Goal: Task Accomplishment & Management: Use online tool/utility

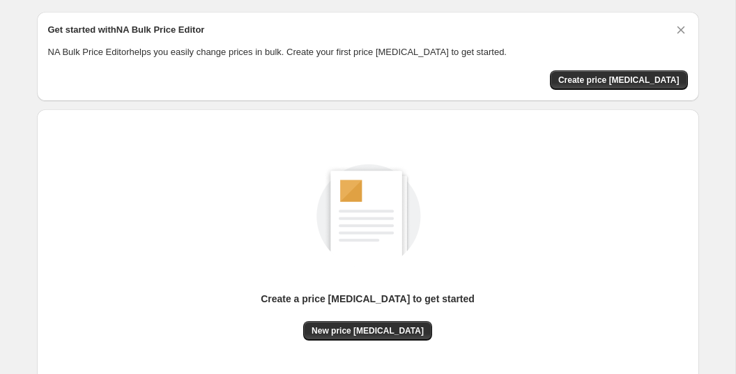
scroll to position [54, 0]
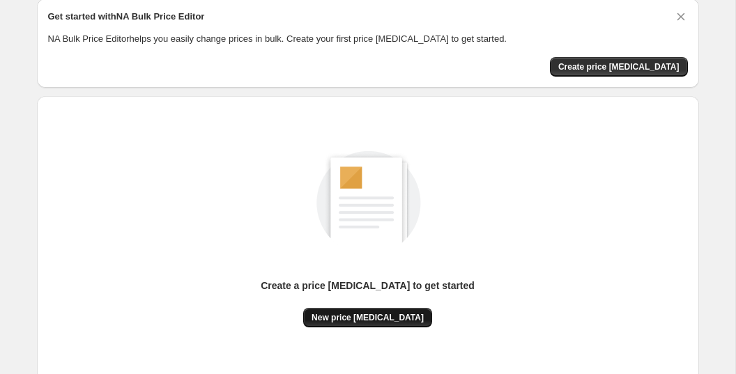
click at [350, 315] on span "New price [MEDICAL_DATA]" at bounding box center [367, 317] width 112 height 11
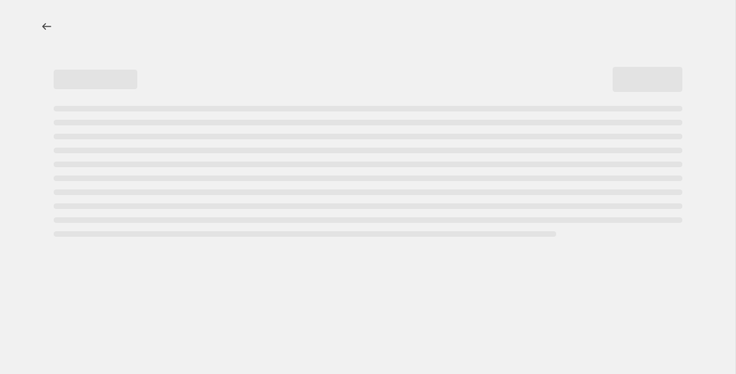
select select "percentage"
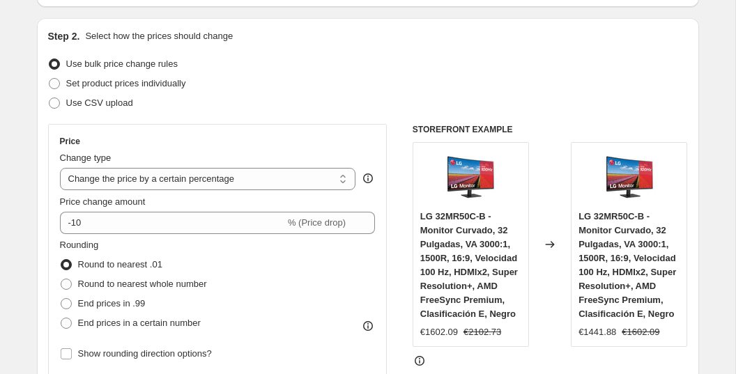
scroll to position [137, 0]
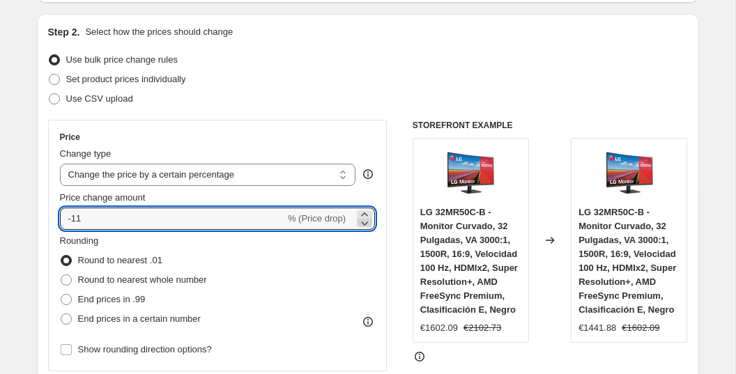
click at [363, 227] on icon at bounding box center [364, 223] width 14 height 14
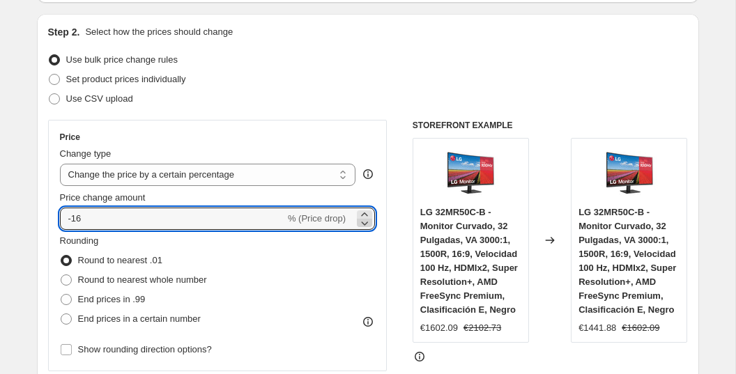
click at [363, 227] on icon at bounding box center [364, 223] width 14 height 14
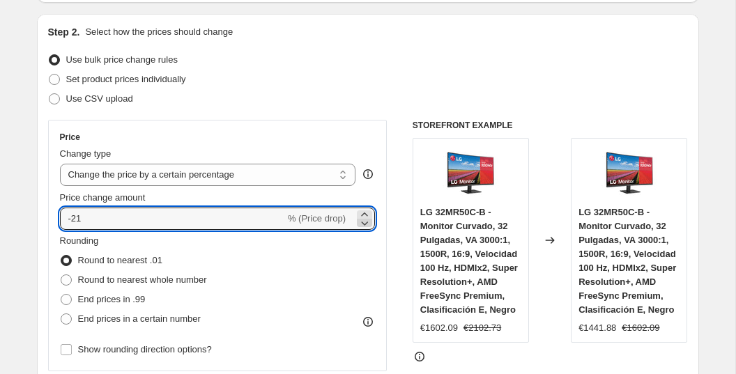
click at [363, 227] on icon at bounding box center [364, 223] width 14 height 14
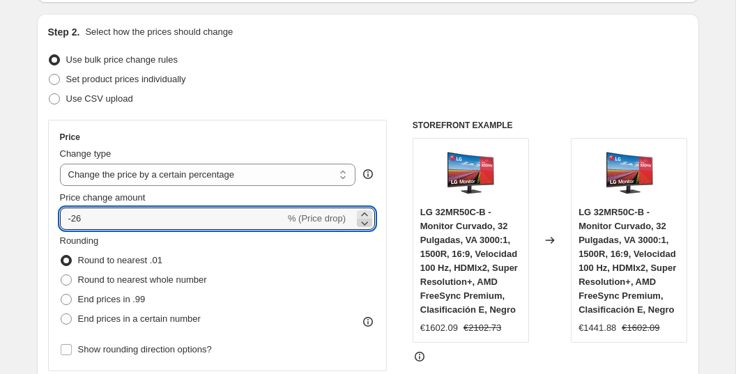
click at [363, 227] on icon at bounding box center [364, 223] width 14 height 14
type input "-27"
click at [139, 300] on span "End prices in .99" at bounding box center [112, 299] width 68 height 10
click at [61, 295] on input "End prices in .99" at bounding box center [61, 294] width 1 height 1
radio input "true"
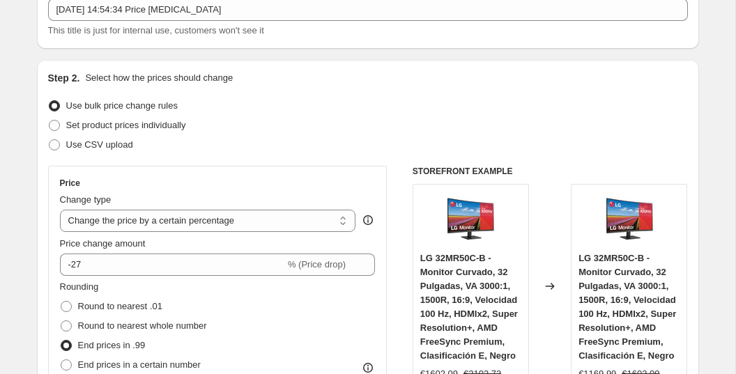
scroll to position [0, 0]
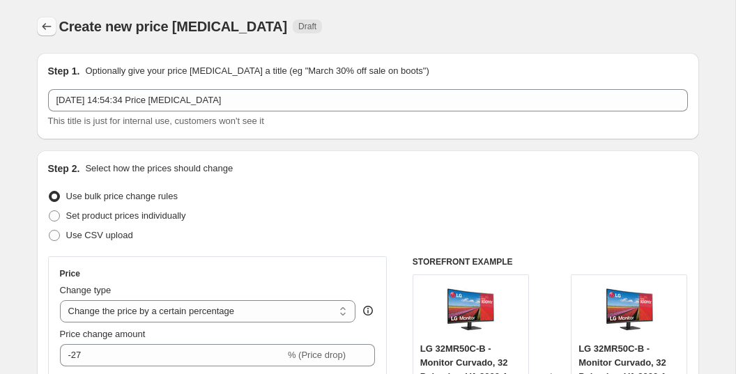
click at [43, 28] on icon "Price change jobs" at bounding box center [46, 26] width 9 height 7
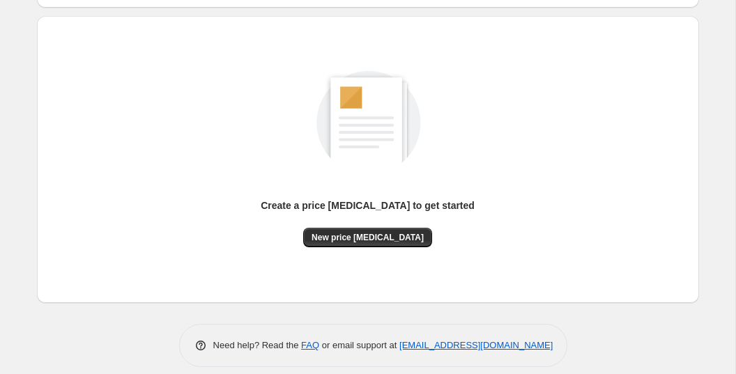
scroll to position [127, 0]
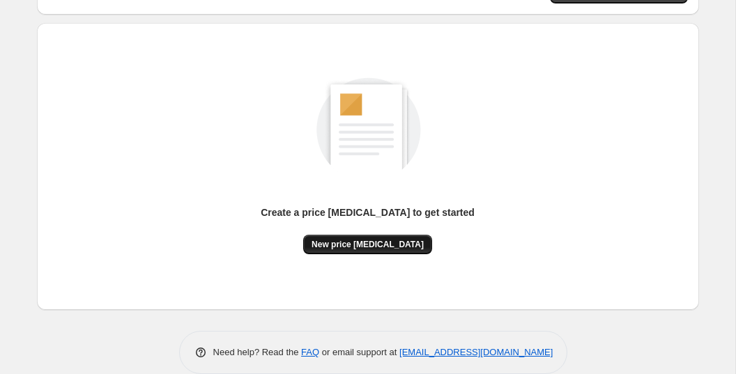
click at [332, 243] on span "New price [MEDICAL_DATA]" at bounding box center [367, 244] width 112 height 11
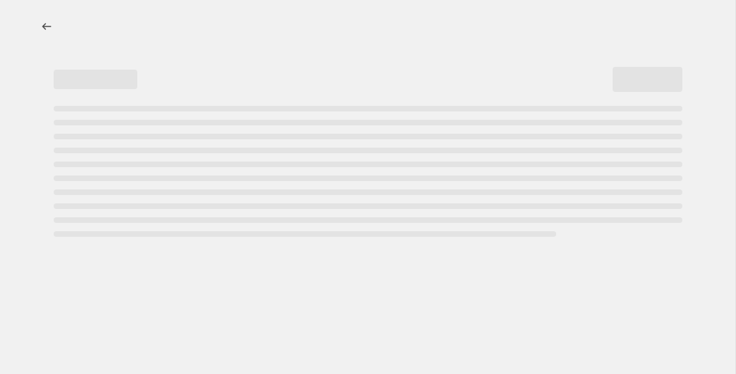
select select "percentage"
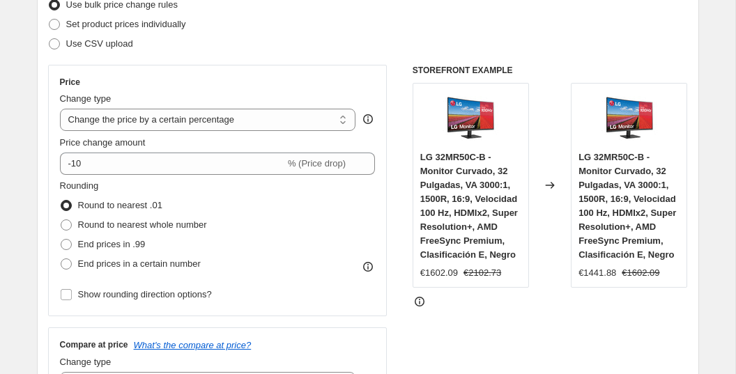
scroll to position [193, 0]
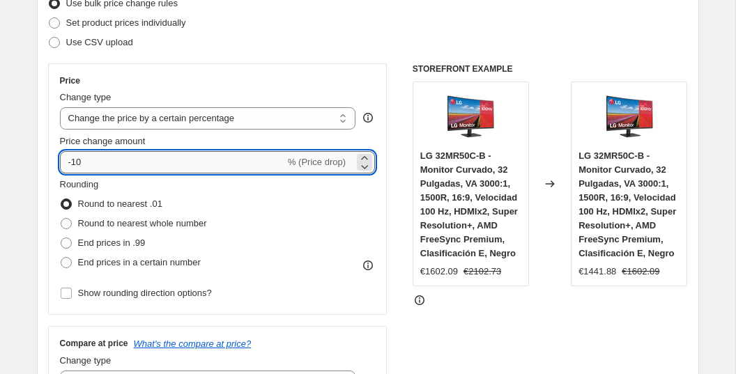
click at [270, 163] on input "-10" at bounding box center [172, 162] width 225 height 22
type input "-1"
click at [226, 165] on input "Price change amount" at bounding box center [197, 162] width 275 height 22
click at [362, 167] on icon at bounding box center [364, 167] width 14 height 14
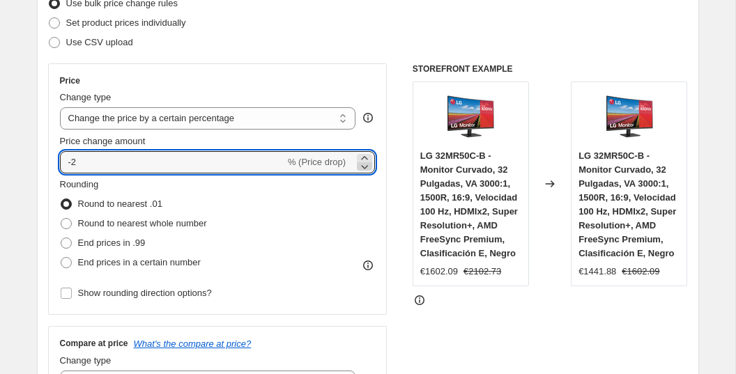
click at [362, 167] on icon at bounding box center [364, 167] width 14 height 14
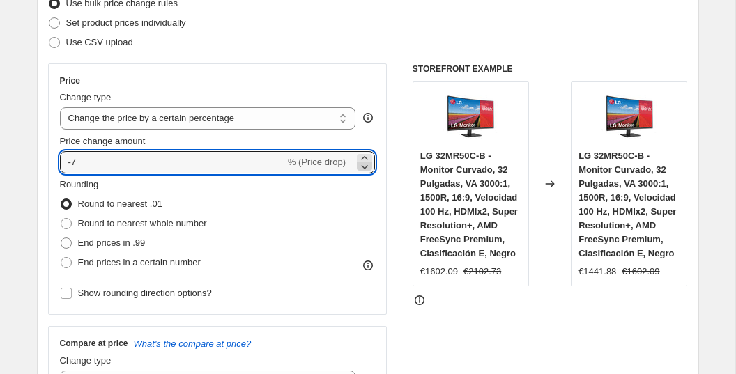
click at [362, 167] on icon at bounding box center [364, 167] width 14 height 14
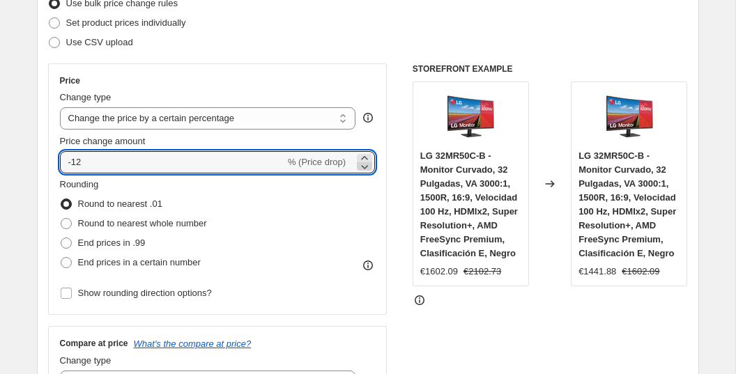
click at [362, 167] on icon at bounding box center [364, 167] width 14 height 14
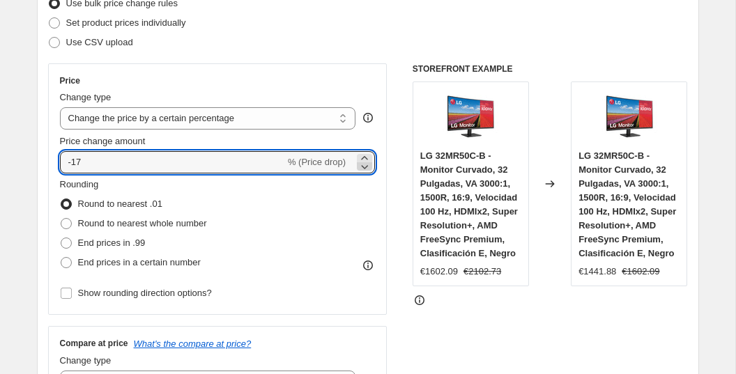
click at [362, 167] on icon at bounding box center [364, 167] width 14 height 14
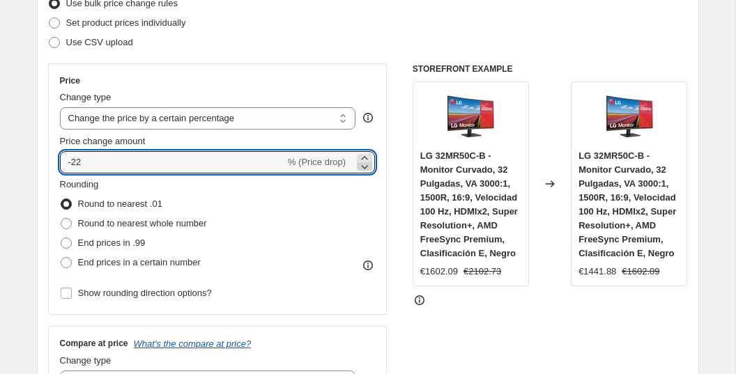
click at [362, 167] on icon at bounding box center [364, 167] width 14 height 14
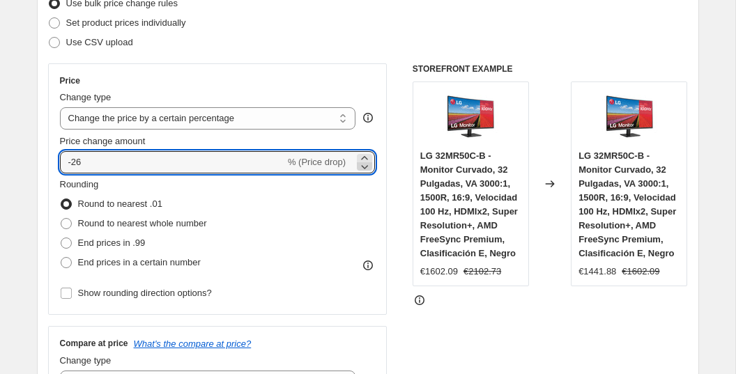
type input "-27"
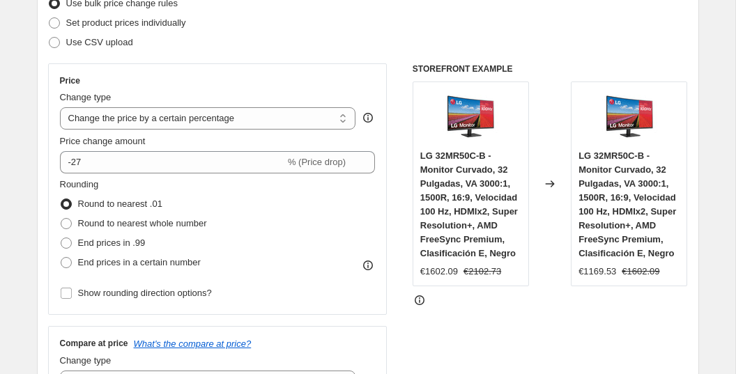
click at [387, 241] on div "Price Change type Change the price to a certain amount Change the price by a ce…" at bounding box center [368, 233] width 640 height 341
click at [132, 248] on span "End prices in .99" at bounding box center [112, 243] width 68 height 10
click at [61, 238] on input "End prices in .99" at bounding box center [61, 238] width 1 height 1
radio input "true"
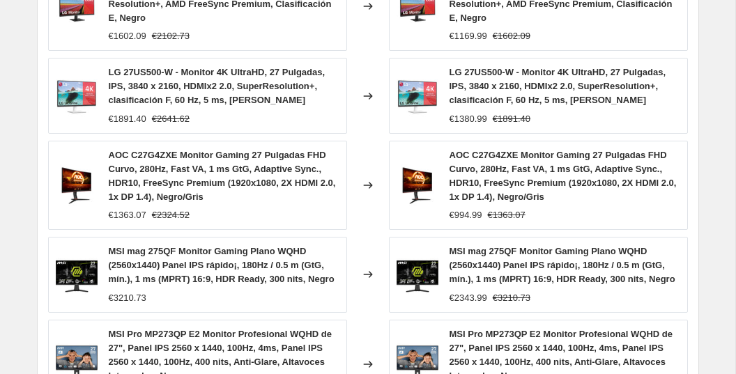
scroll to position [1166, 0]
